Goal: Task Accomplishment & Management: Use online tool/utility

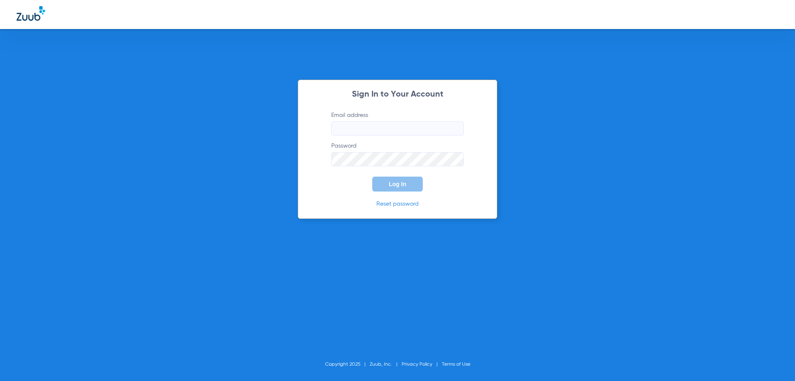
type input "[EMAIL_ADDRESS][DOMAIN_NAME]"
click at [406, 188] on button "Log In" at bounding box center [397, 183] width 51 height 15
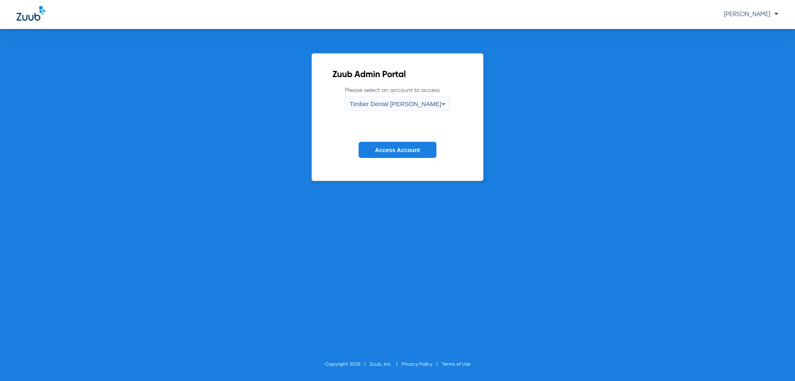
click at [423, 150] on button "Access Account" at bounding box center [398, 150] width 78 height 16
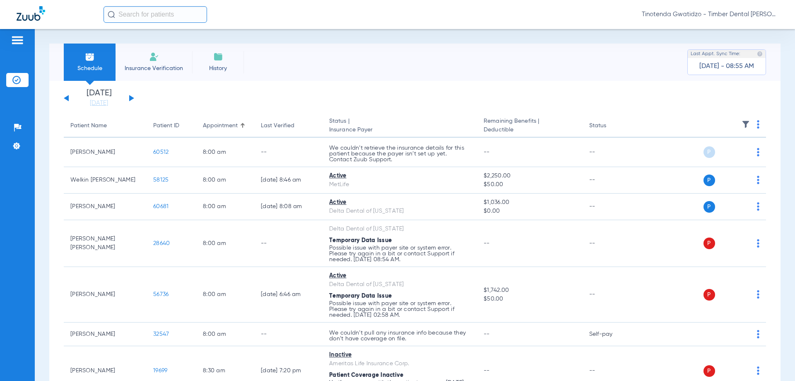
click at [132, 98] on button at bounding box center [131, 98] width 5 height 6
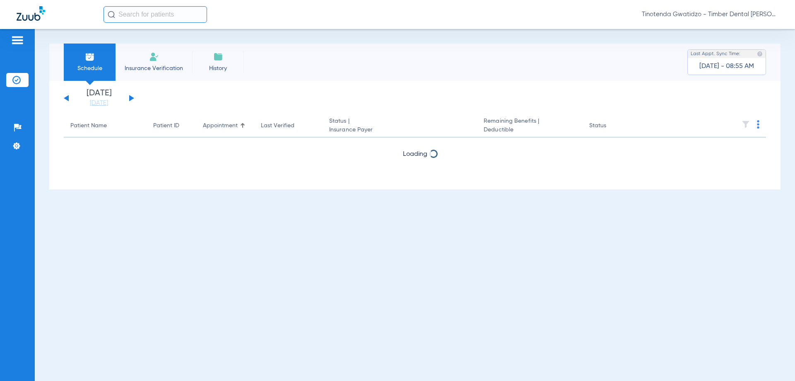
click at [132, 98] on button at bounding box center [131, 98] width 5 height 6
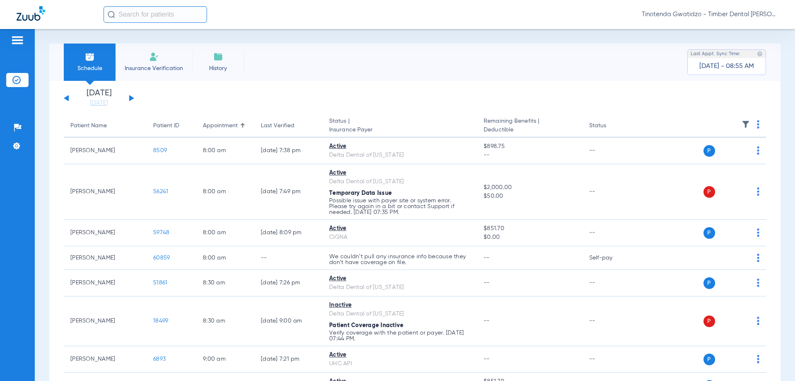
click at [757, 127] on img at bounding box center [758, 124] width 2 height 8
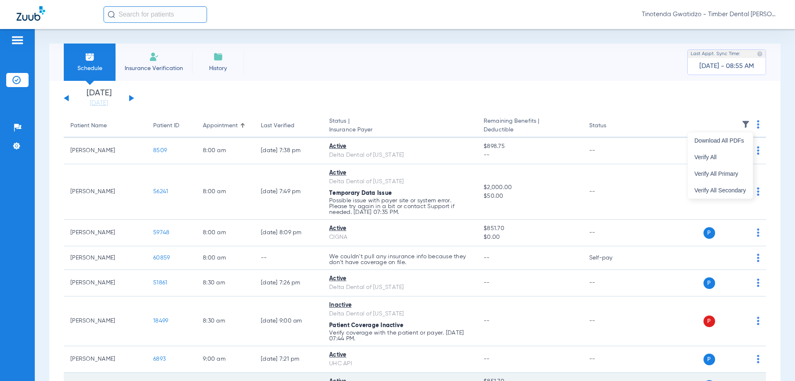
click at [718, 155] on span "Verify All" at bounding box center [721, 157] width 52 height 6
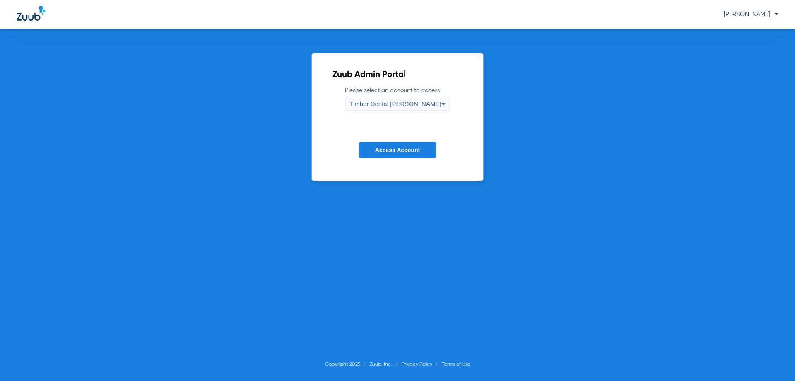
click at [407, 152] on span "Access Account" at bounding box center [397, 150] width 45 height 7
